Goal: Transaction & Acquisition: Purchase product/service

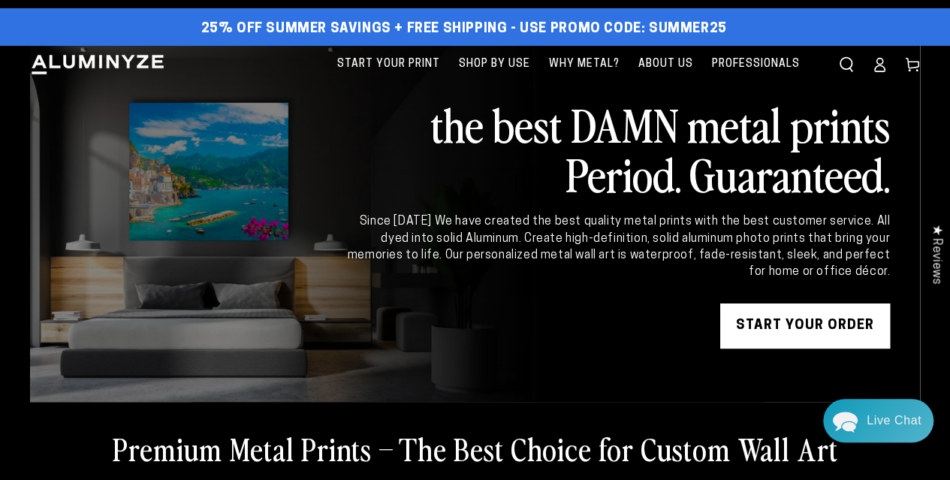
click at [880, 58] on ellipse at bounding box center [880, 61] width 6 height 6
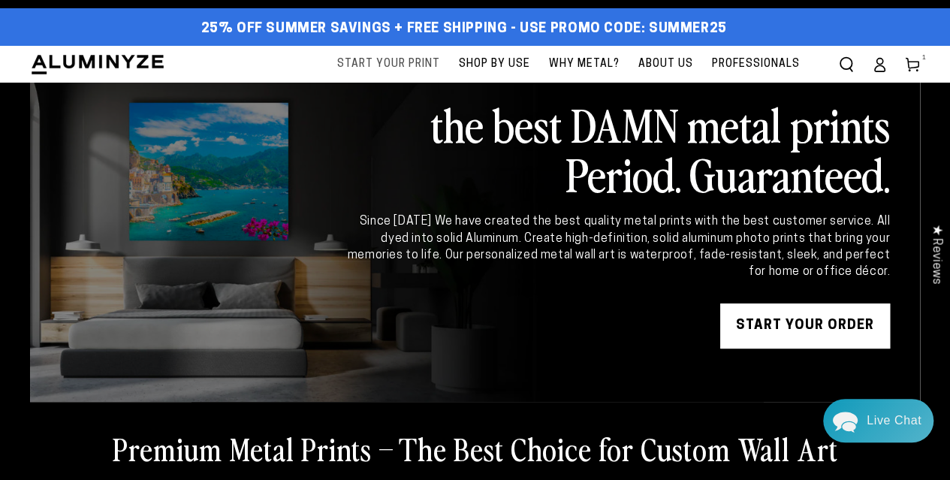
click at [400, 66] on span "Start Your Print" at bounding box center [388, 64] width 103 height 19
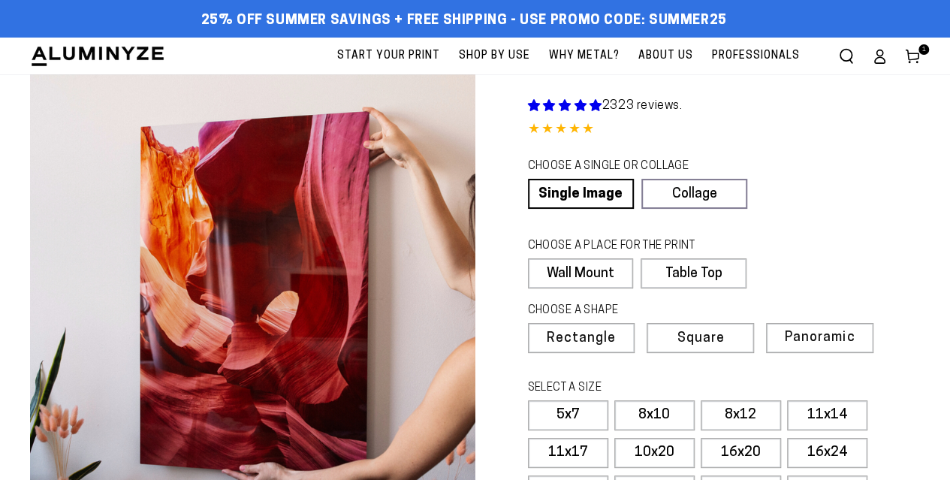
select select "**********"
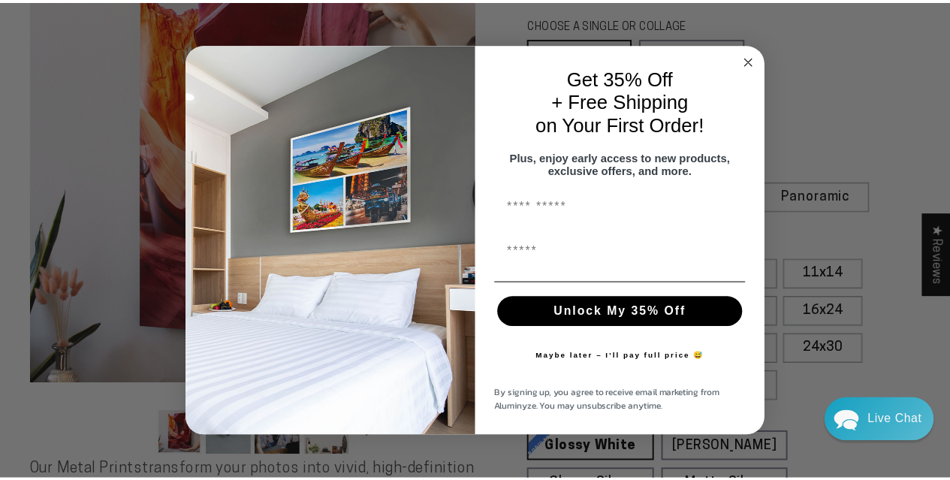
scroll to position [150, 0]
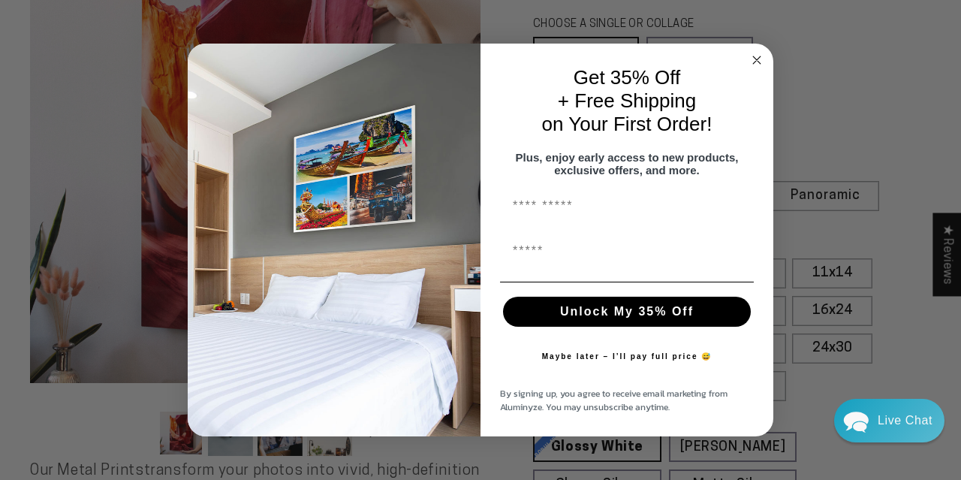
click at [759, 53] on circle "Close dialog" at bounding box center [757, 59] width 17 height 17
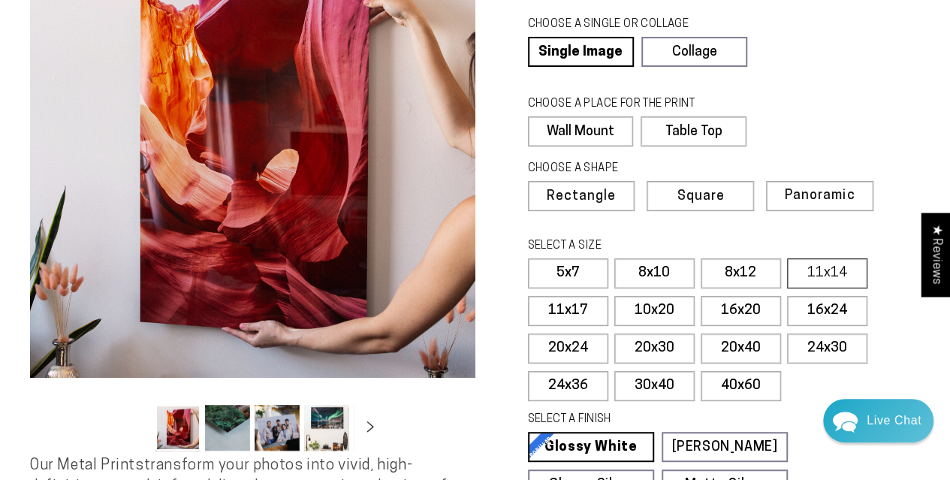
click at [819, 276] on label "11x14" at bounding box center [827, 273] width 80 height 30
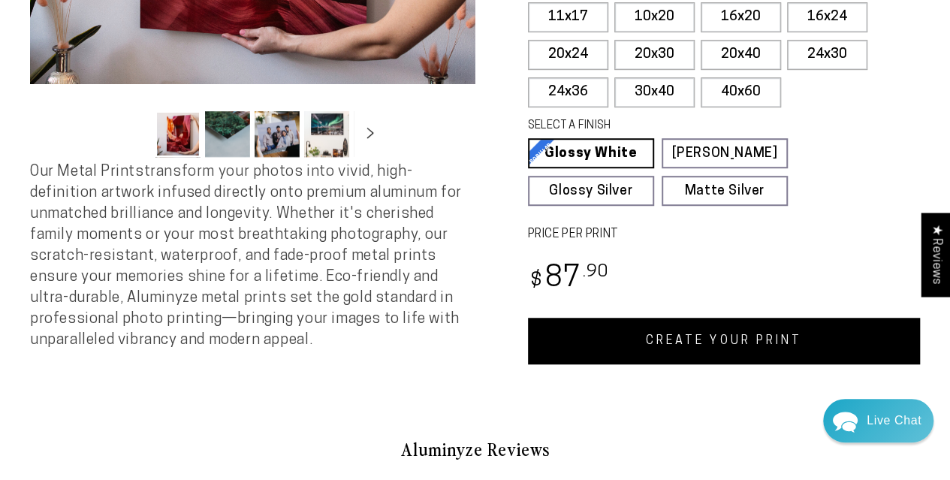
scroll to position [526, 0]
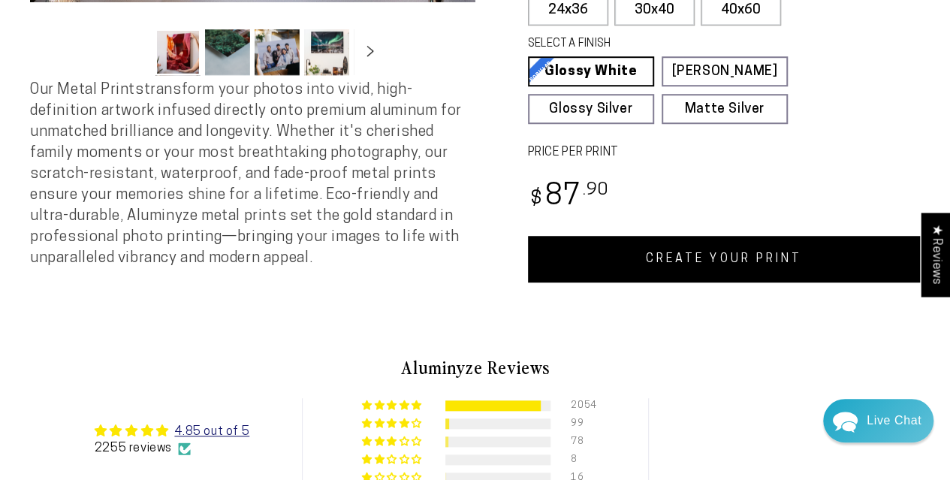
click at [724, 253] on link "CREATE YOUR PRINT" at bounding box center [724, 259] width 393 height 47
